Goal: Communication & Community: Answer question/provide support

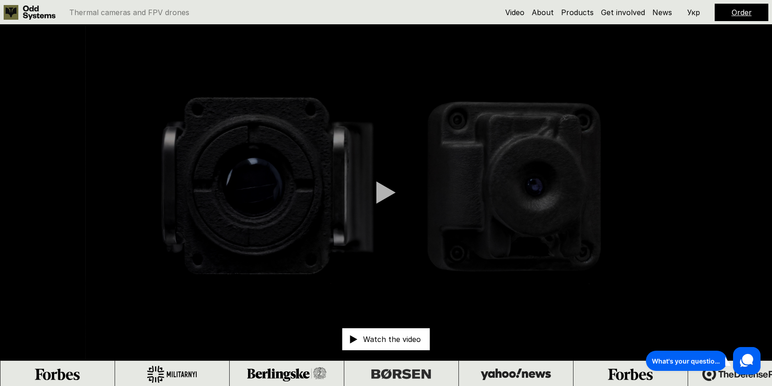
click at [541, 233] on video at bounding box center [386, 192] width 772 height 335
click at [746, 358] on use at bounding box center [746, 360] width 13 height 13
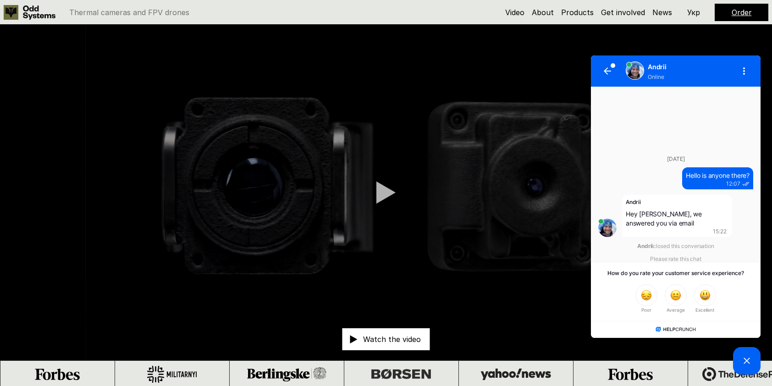
click at [628, 132] on div "[DATE] Hello is anyone there? 12:07 Copy Andrii Hey [PERSON_NAME], we answered …" at bounding box center [676, 177] width 170 height 181
click at [606, 70] on icon "button" at bounding box center [606, 70] width 7 height 7
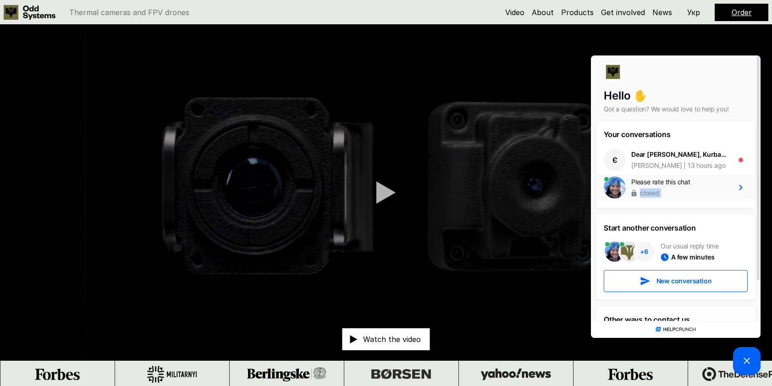
drag, startPoint x: 690, startPoint y: 186, endPoint x: 730, endPoint y: 175, distance: 41.9
click at [730, 175] on div "Please rate this chat closed" at bounding box center [675, 188] width 159 height 26
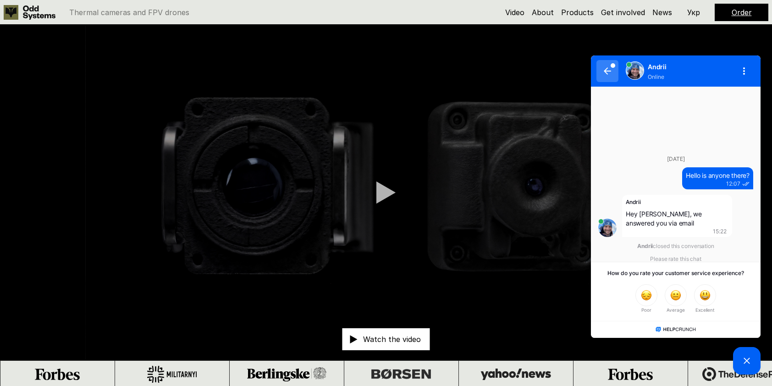
click at [608, 72] on icon "button" at bounding box center [606, 70] width 7 height 7
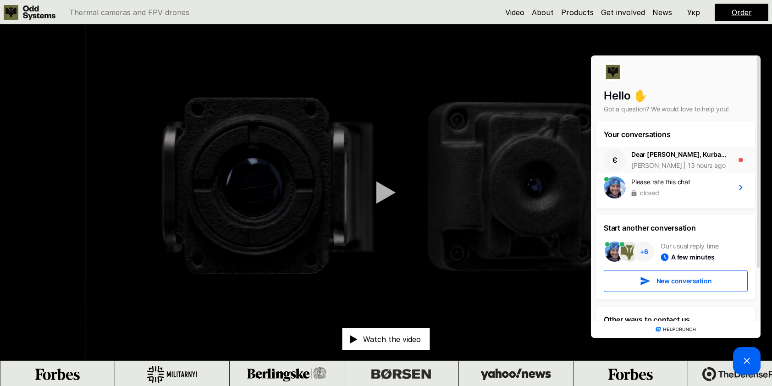
click at [690, 159] on div "Dear [PERSON_NAME], Kurbas-640 became very popular and as of now we are out of …" at bounding box center [679, 154] width 97 height 9
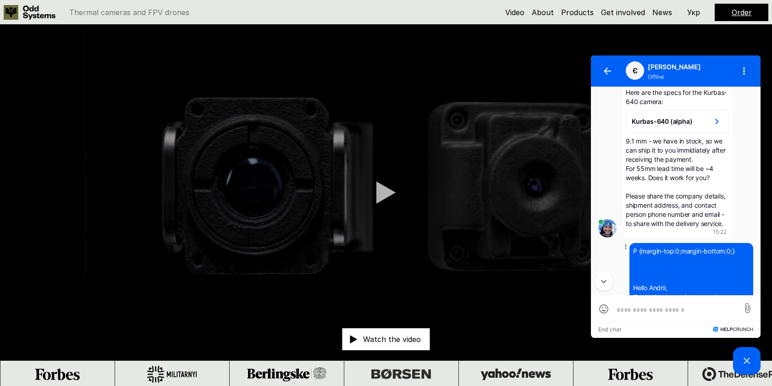
scroll to position [604, 0]
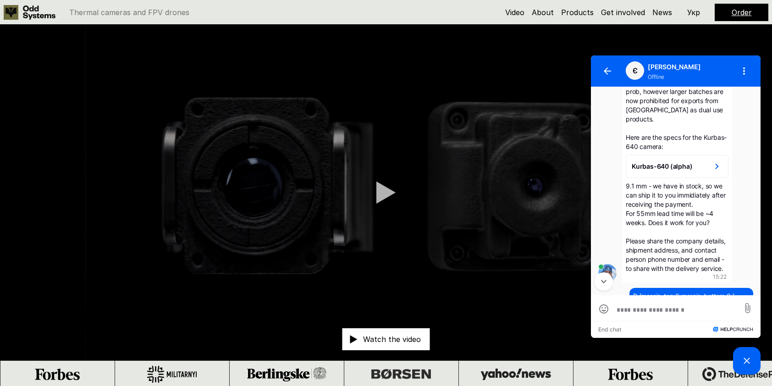
click at [658, 237] on span "Please share the company details, shipment address, and contact person phone nu…" at bounding box center [675, 254] width 101 height 35
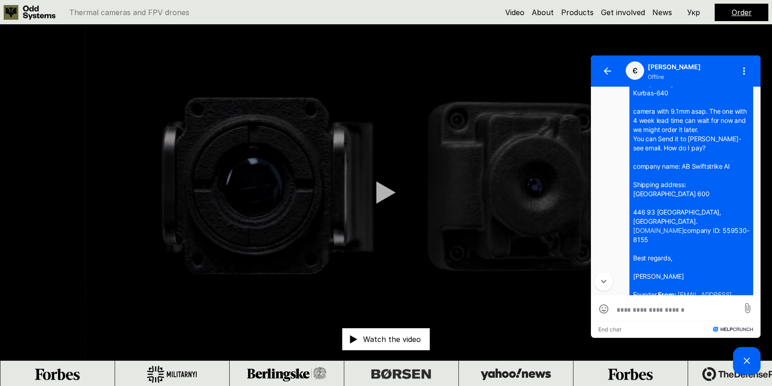
scroll to position [879, 0]
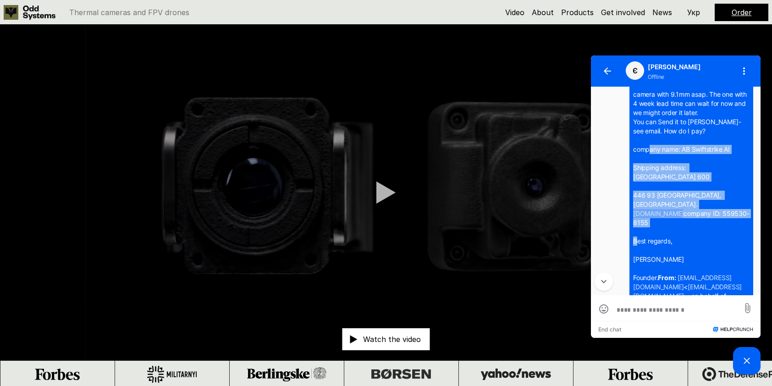
drag, startPoint x: 632, startPoint y: 158, endPoint x: 730, endPoint y: 219, distance: 115.7
click at [730, 219] on div "P {margin-top:0;margin-bottom:0;} Hello Andrii, Great, thank you. Let me order …" at bounding box center [691, 277] width 116 height 522
copy span "company name: AB Swiftstrike AI Shipping address: [STREET_ADDRESS]. [DOMAIN_NAM…"
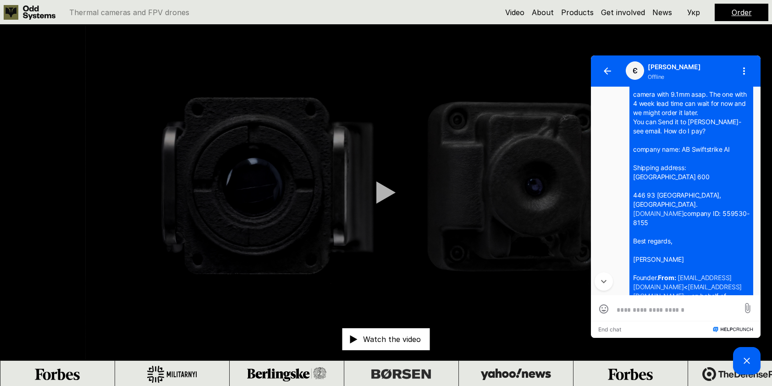
scroll to position [2162, 0]
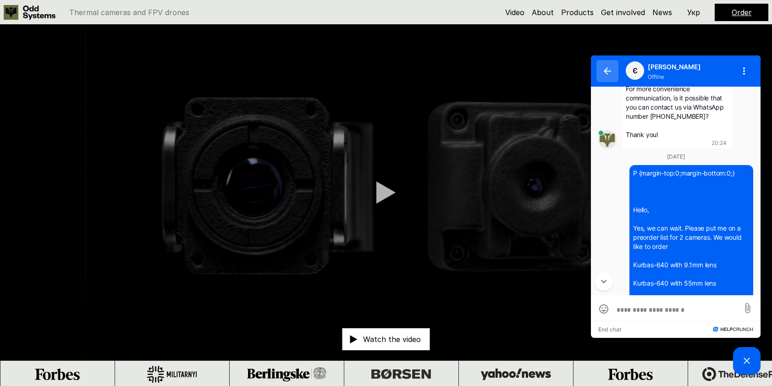
click at [604, 74] on icon "button" at bounding box center [606, 70] width 7 height 7
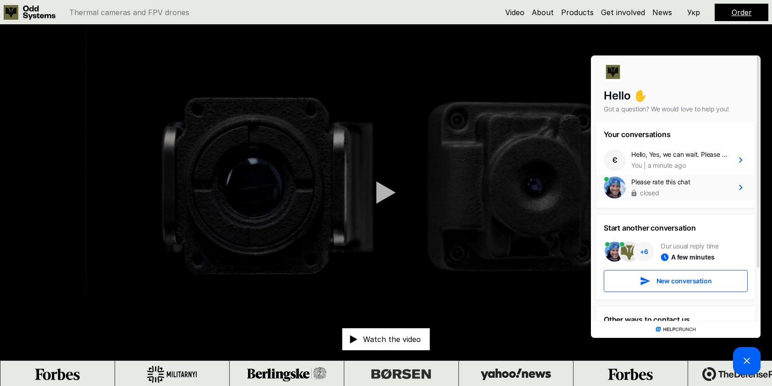
click at [675, 193] on div "closed" at bounding box center [679, 192] width 97 height 9
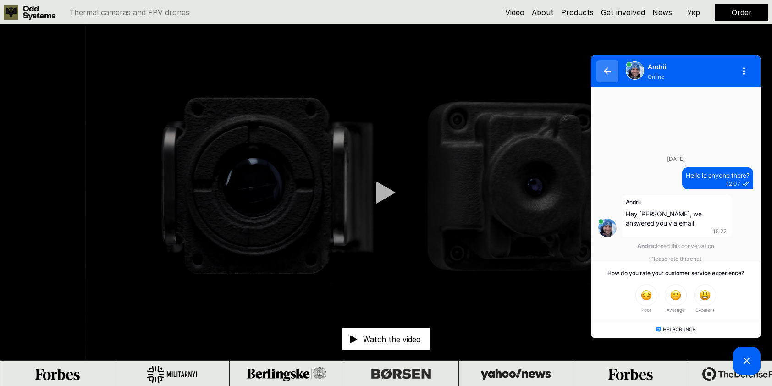
click at [604, 72] on icon "button" at bounding box center [606, 70] width 7 height 7
